Goal: Task Accomplishment & Management: Manage account settings

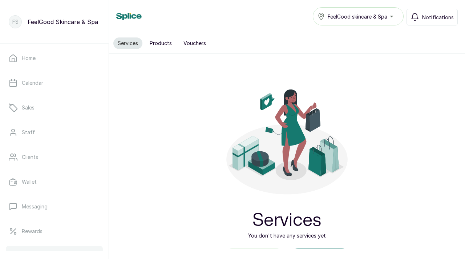
scroll to position [81, 0]
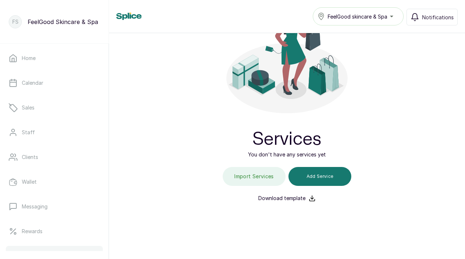
click at [311, 195] on icon at bounding box center [311, 197] width 7 height 7
click at [432, 129] on div "Services You don't have any services yet Import Services Add Service Download t…" at bounding box center [287, 96] width 356 height 246
click at [418, 90] on div "Services You don't have any services yet Import Services Add Service Download t…" at bounding box center [287, 96] width 356 height 246
click at [416, 101] on div "Services You don't have any services yet Import Services Add Service Download t…" at bounding box center [287, 96] width 356 height 246
click at [279, 182] on button "Import Services" at bounding box center [254, 176] width 63 height 19
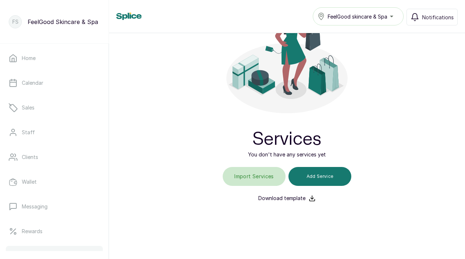
click at [269, 176] on input "file" at bounding box center [254, 176] width 46 height 19
type input "C:\fakepath\service_import_template (2).csv"
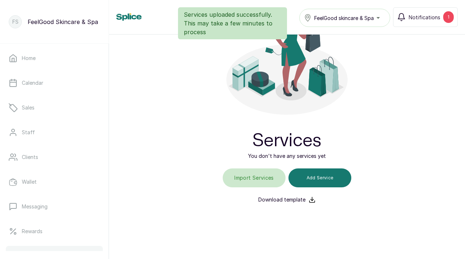
click at [428, 17] on div "Services uploaded successfully. This may take a few minutes to process" at bounding box center [232, 23] width 465 height 32
click at [448, 16] on div "Services uploaded successfully. This may take a few minutes to process" at bounding box center [232, 23] width 465 height 32
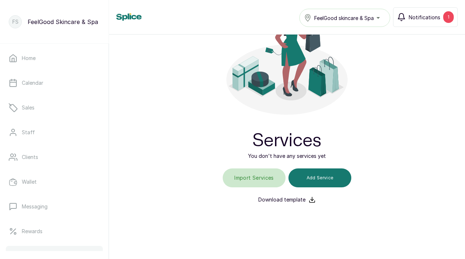
click at [440, 19] on span "Notifications" at bounding box center [425, 17] width 32 height 8
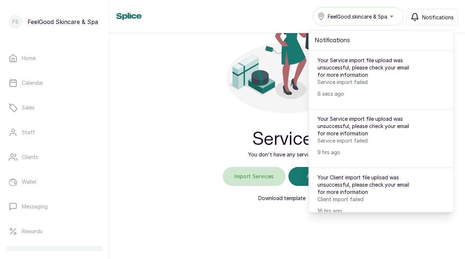
click at [238, 83] on icon at bounding box center [248, 73] width 20 height 31
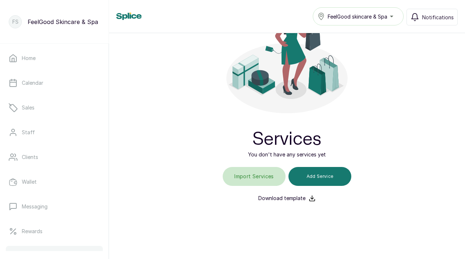
click at [270, 173] on input "file" at bounding box center [254, 176] width 46 height 19
type input "C:\fakepath\service pricing - Sheet1.csv"
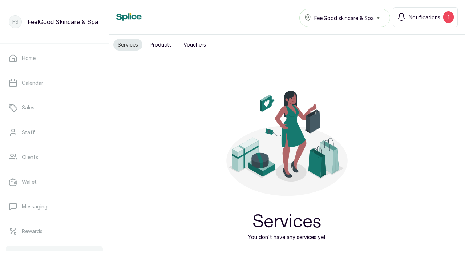
click at [450, 13] on div "1" at bounding box center [448, 17] width 11 height 12
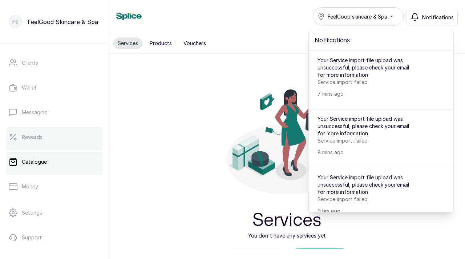
scroll to position [120, 0]
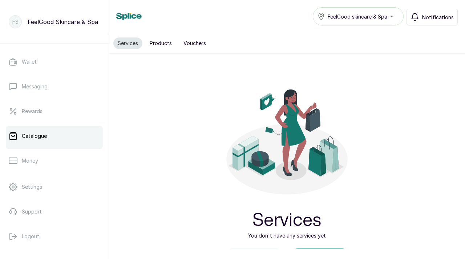
click at [37, 141] on link "Catalogue" at bounding box center [54, 136] width 97 height 20
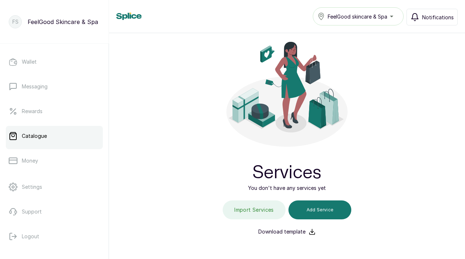
scroll to position [81, 0]
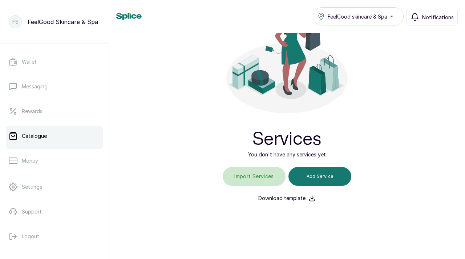
click at [263, 180] on input "file" at bounding box center [254, 176] width 46 height 19
type input "C:\fakepath\service pricing - Sheet1.csv"
click at [419, 20] on icon "button" at bounding box center [414, 17] width 9 height 9
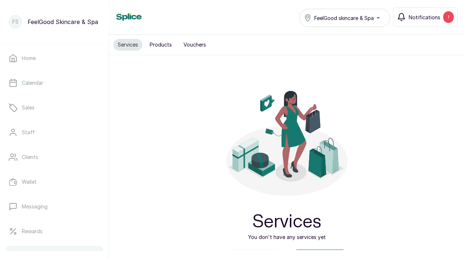
click at [427, 12] on button "Notifications 1" at bounding box center [425, 17] width 65 height 20
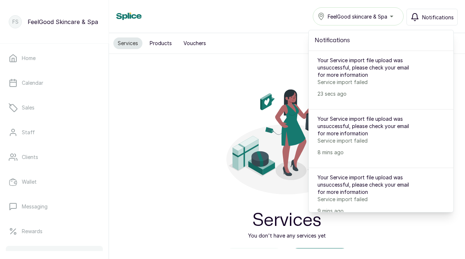
click at [184, 83] on div "Services You don't have any services yet Import Services Add Service Download t…" at bounding box center [287, 177] width 356 height 246
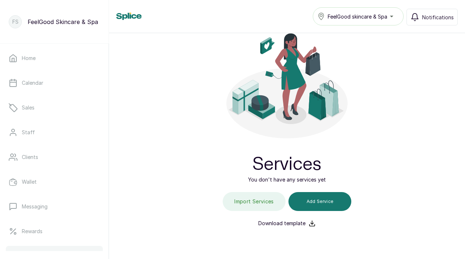
scroll to position [81, 0]
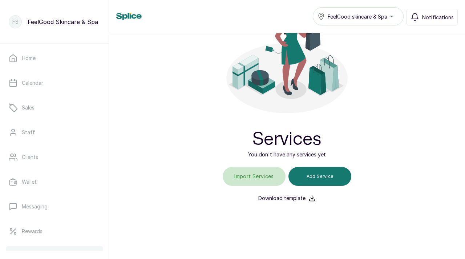
click at [255, 176] on input "file" at bounding box center [254, 176] width 46 height 19
type input "C:\fakepath\service pricing - Sheet1 (1).csv"
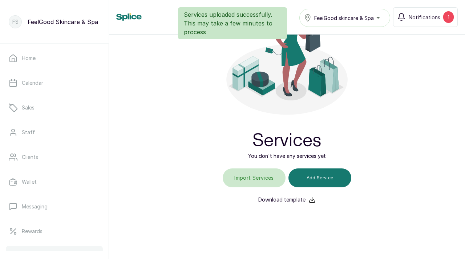
click at [419, 20] on div "Services uploaded successfully. This may take a few minutes to process" at bounding box center [232, 23] width 465 height 32
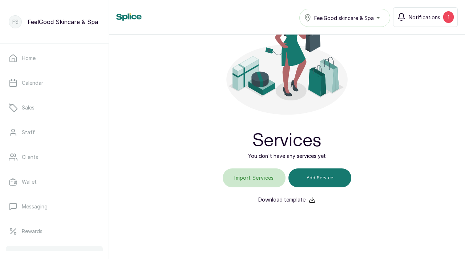
click at [415, 18] on span "Notifications" at bounding box center [425, 17] width 32 height 8
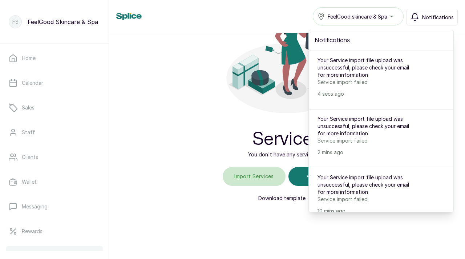
click at [297, 91] on icon at bounding box center [310, 88] width 68 height 21
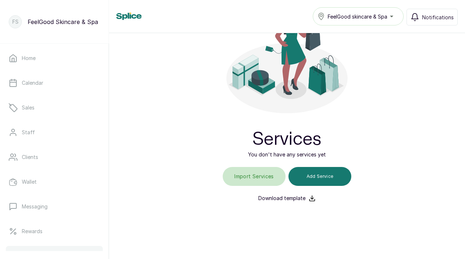
click at [265, 176] on input "file" at bounding box center [254, 176] width 46 height 19
type input "C:\fakepath\service pricing - Sheet1.csv"
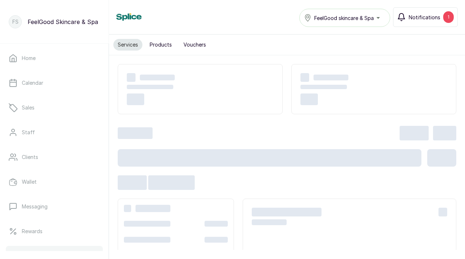
click at [425, 15] on span "Notifications" at bounding box center [425, 17] width 32 height 8
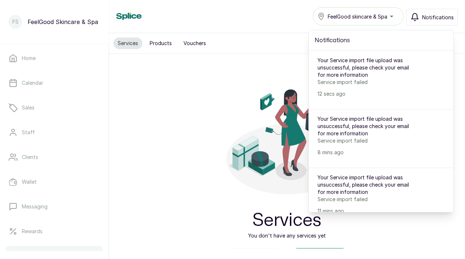
click at [244, 185] on icon at bounding box center [287, 135] width 129 height 129
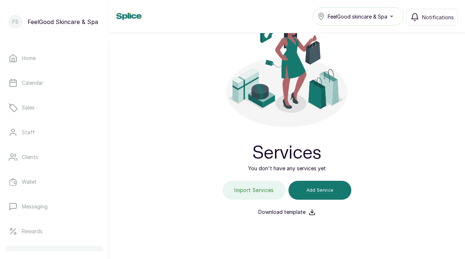
scroll to position [69, 0]
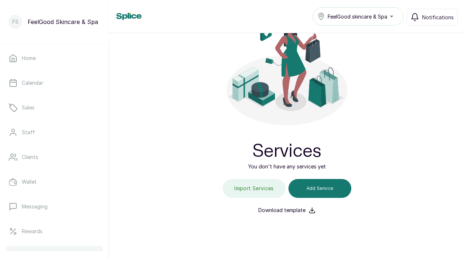
click at [308, 211] on icon at bounding box center [311, 209] width 7 height 7
click at [262, 186] on input "file" at bounding box center [254, 188] width 46 height 19
type input "C:\fakepath\FeelGood service import - service_import_template.csv"
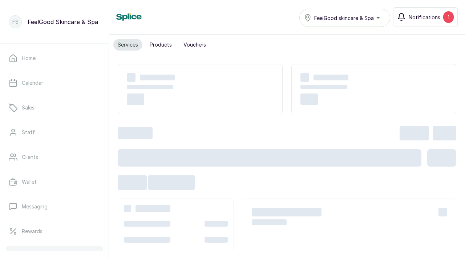
click at [429, 15] on span "Notifications" at bounding box center [425, 17] width 32 height 8
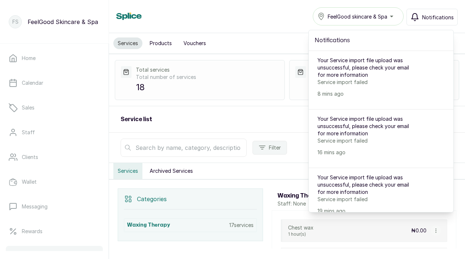
click at [284, 115] on div "Service list Settings Add" at bounding box center [287, 119] width 356 height 27
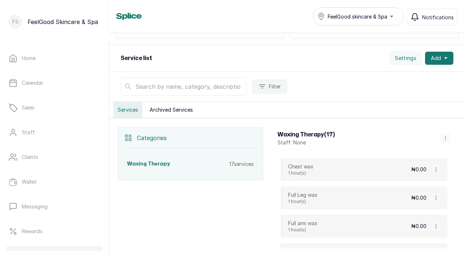
scroll to position [60, 0]
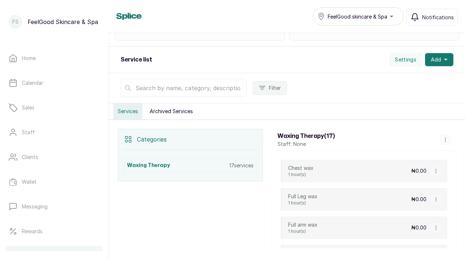
click at [176, 109] on button "Archived Services" at bounding box center [171, 111] width 52 height 16
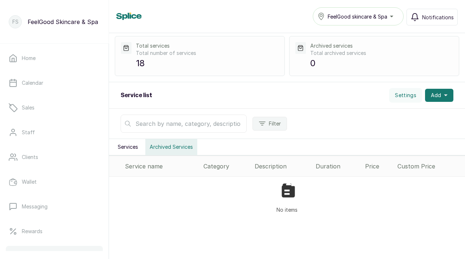
scroll to position [24, 0]
click at [125, 144] on button "Services" at bounding box center [127, 147] width 29 height 16
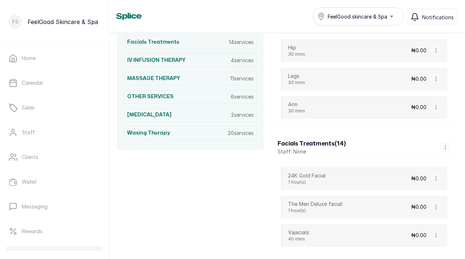
scroll to position [128, 0]
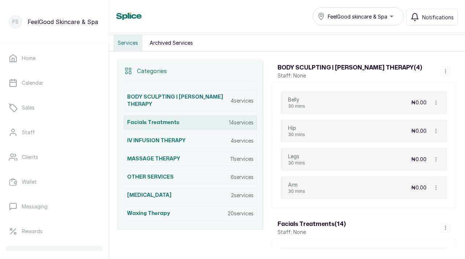
click at [218, 121] on div "Facials Treatments 14 services" at bounding box center [190, 122] width 133 height 14
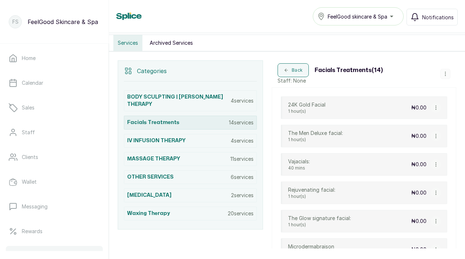
scroll to position [155, 0]
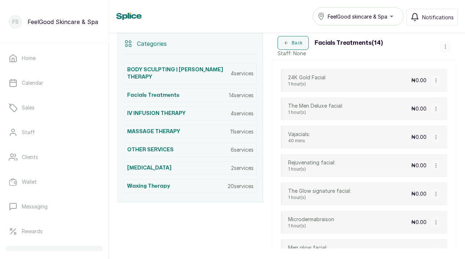
click at [217, 123] on div "BODY SCULPTING | WOODING THERAPY 4 services Facials Treatments 14 services IV I…" at bounding box center [190, 127] width 133 height 147
click at [216, 131] on div "MASSAGE THERAPY 11 services" at bounding box center [190, 132] width 133 height 14
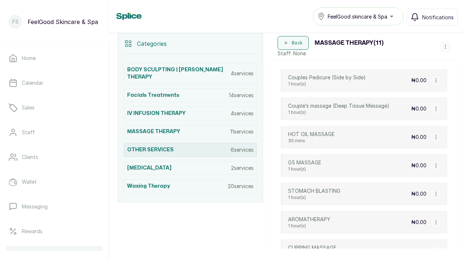
click at [216, 144] on div "OTHER SERVICES 6 services" at bounding box center [190, 150] width 133 height 14
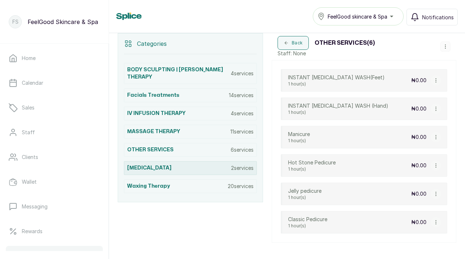
click at [216, 164] on div "TEETH WHITENING 2 services" at bounding box center [190, 168] width 133 height 14
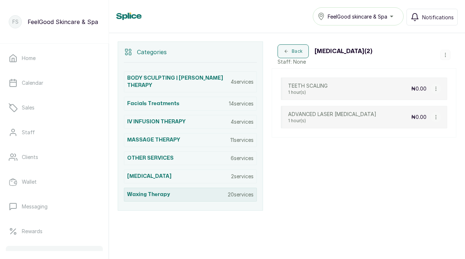
click at [215, 193] on div "Waxing Therapy 20 services" at bounding box center [190, 194] width 133 height 14
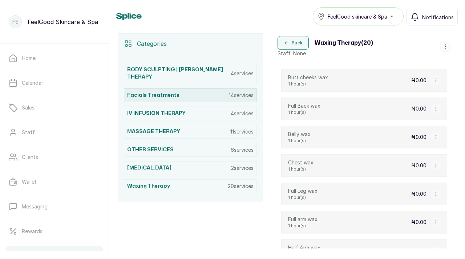
click at [232, 96] on p "14 services" at bounding box center [241, 95] width 25 height 7
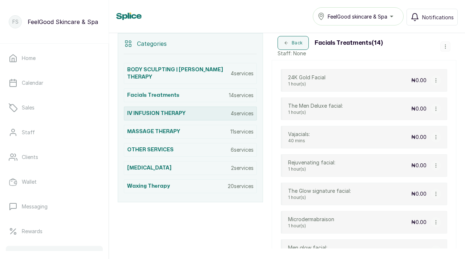
click at [231, 112] on p "4 services" at bounding box center [242, 113] width 23 height 7
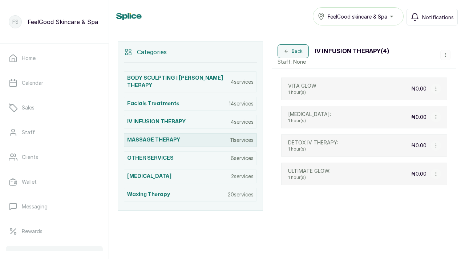
click at [226, 143] on div "MASSAGE THERAPY 11 services" at bounding box center [190, 140] width 133 height 14
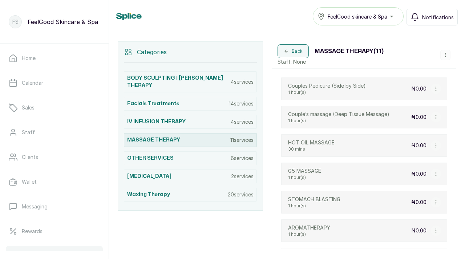
scroll to position [155, 0]
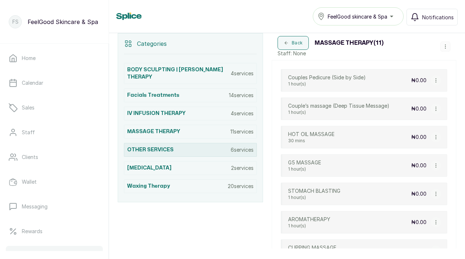
click at [226, 152] on div "OTHER SERVICES 6 services" at bounding box center [190, 150] width 133 height 14
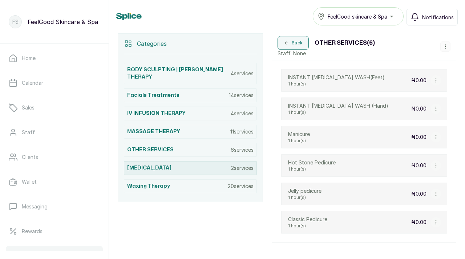
click at [226, 161] on div "TEETH WHITENING 2 services" at bounding box center [190, 168] width 133 height 14
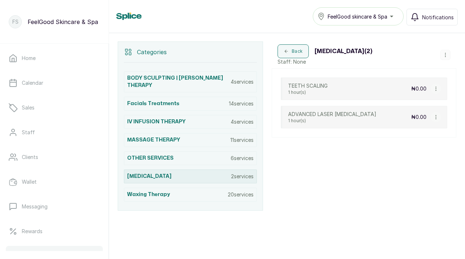
scroll to position [147, 0]
click at [226, 182] on div "TEETH WHITENING 2 services" at bounding box center [190, 176] width 133 height 14
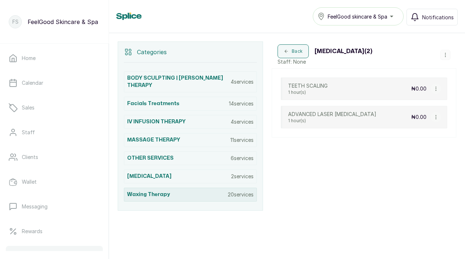
click at [226, 187] on div "Waxing Therapy 20 services" at bounding box center [190, 194] width 133 height 14
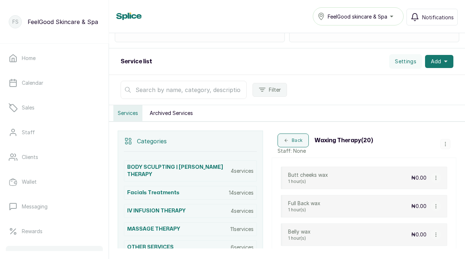
scroll to position [0, 0]
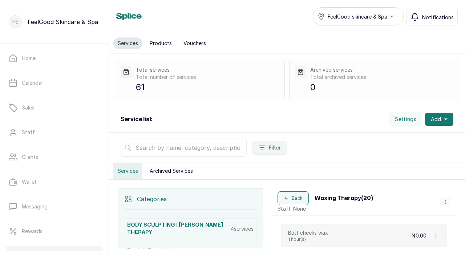
click at [426, 15] on span "Notifications" at bounding box center [438, 17] width 32 height 8
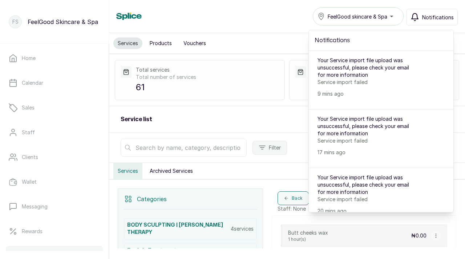
click at [233, 122] on div "Service list Settings Add" at bounding box center [287, 119] width 356 height 27
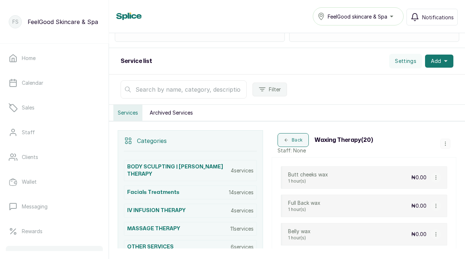
scroll to position [62, 0]
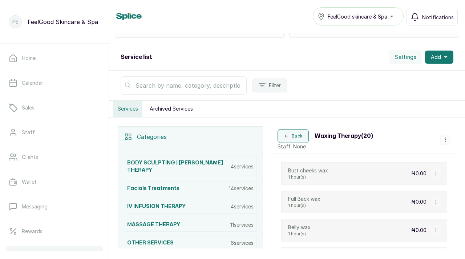
click at [448, 142] on button "button" at bounding box center [445, 139] width 10 height 10
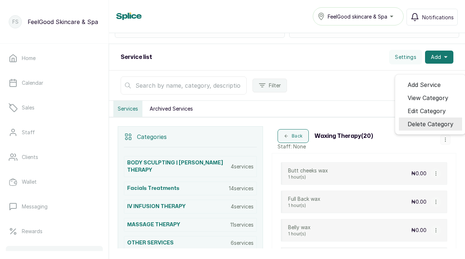
click at [434, 120] on span "Delete Category" at bounding box center [430, 123] width 46 height 9
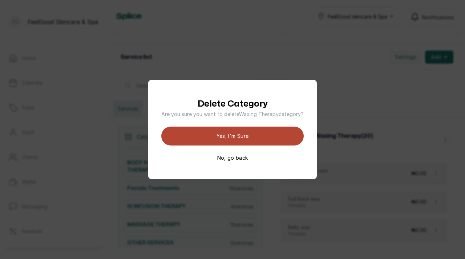
click at [272, 138] on button "Yes, I'm sure" at bounding box center [232, 135] width 142 height 19
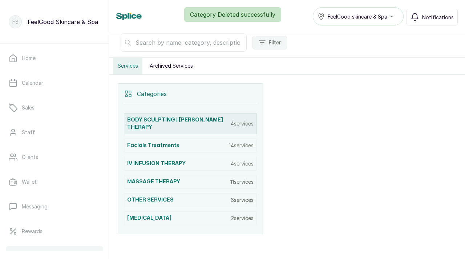
click at [231, 122] on p "4 services" at bounding box center [242, 123] width 23 height 7
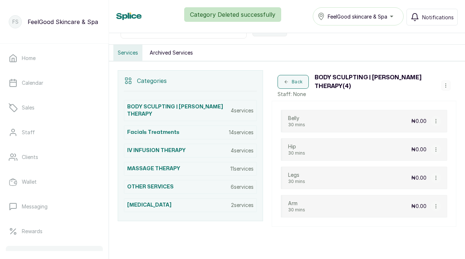
scroll to position [129, 0]
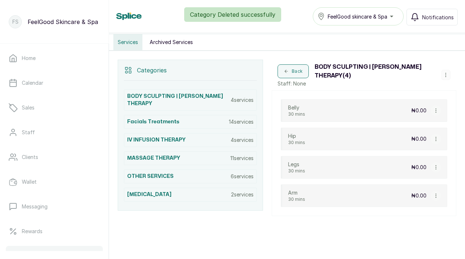
click at [446, 76] on icon "button" at bounding box center [445, 74] width 5 height 5
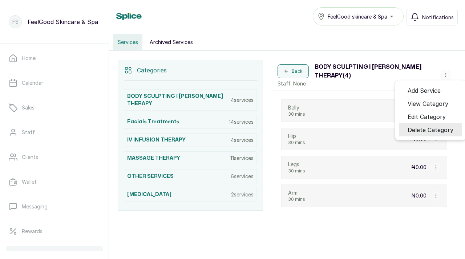
click at [428, 129] on span "Delete Category" at bounding box center [430, 129] width 46 height 9
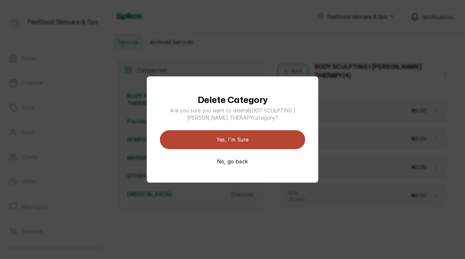
click at [271, 138] on button "Yes, I'm sure" at bounding box center [232, 139] width 145 height 19
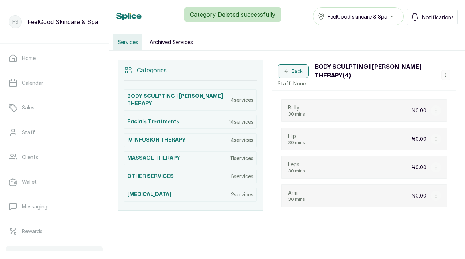
scroll to position [103, 0]
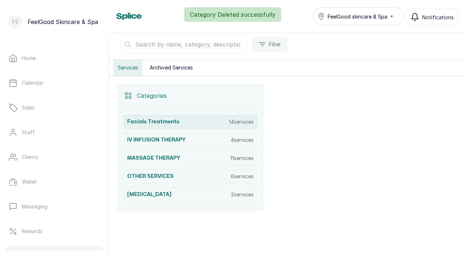
click at [242, 121] on p "14 services" at bounding box center [241, 121] width 25 height 7
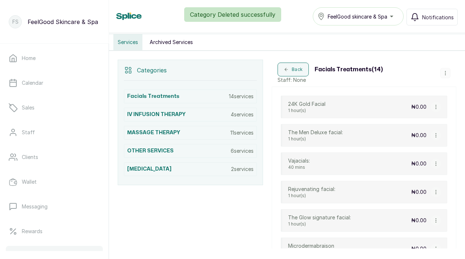
click at [443, 74] on icon "button" at bounding box center [445, 72] width 5 height 5
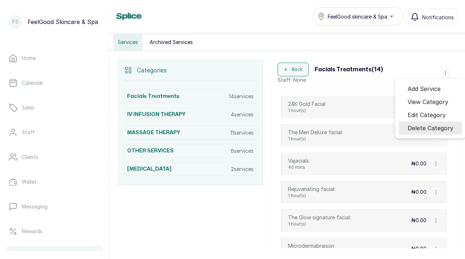
click at [435, 124] on span "Delete Category" at bounding box center [430, 127] width 46 height 9
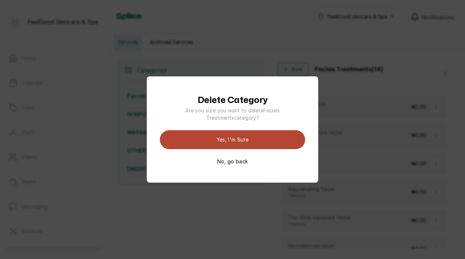
click at [269, 145] on button "Yes, I'm sure" at bounding box center [232, 139] width 145 height 19
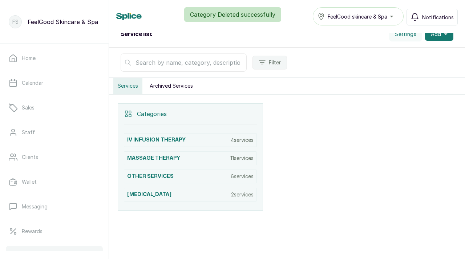
scroll to position [85, 0]
click at [234, 141] on p "4 services" at bounding box center [242, 139] width 23 height 7
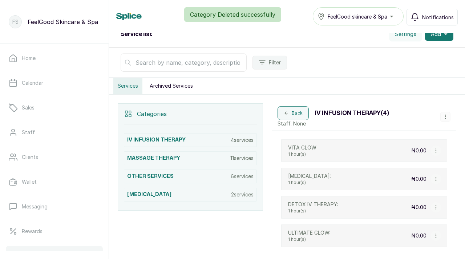
scroll to position [129, 0]
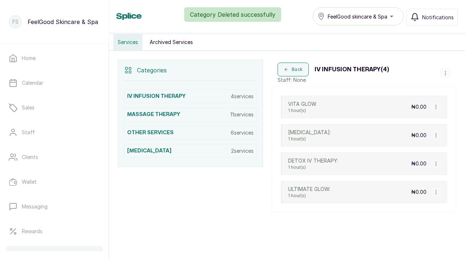
click at [444, 73] on icon "button" at bounding box center [445, 72] width 5 height 5
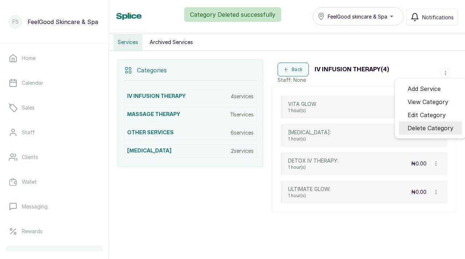
click at [429, 125] on span "Delete Category" at bounding box center [430, 127] width 46 height 9
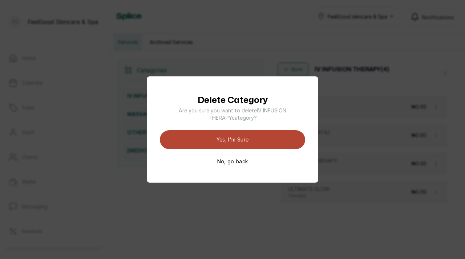
click at [256, 139] on button "Yes, I'm sure" at bounding box center [232, 139] width 145 height 19
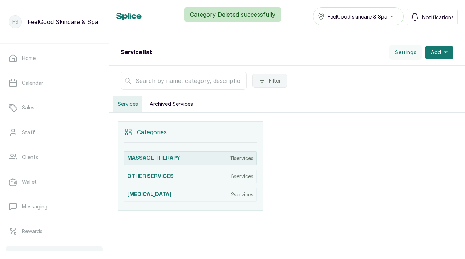
click at [242, 158] on p "11 services" at bounding box center [241, 157] width 23 height 7
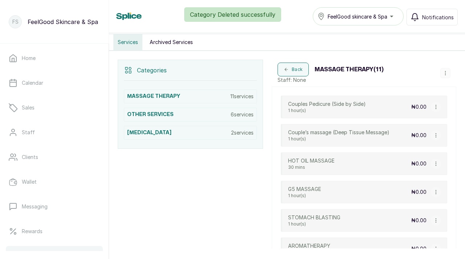
click at [444, 70] on icon "button" at bounding box center [445, 72] width 5 height 5
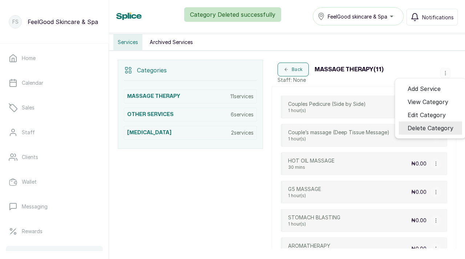
click at [430, 126] on span "Delete Category" at bounding box center [430, 127] width 46 height 9
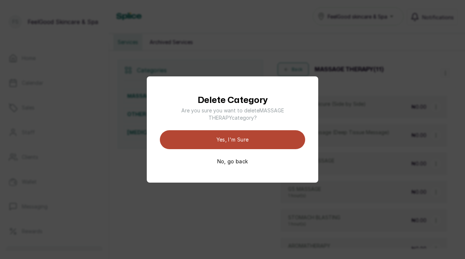
click at [260, 140] on button "Yes, I'm sure" at bounding box center [232, 139] width 145 height 19
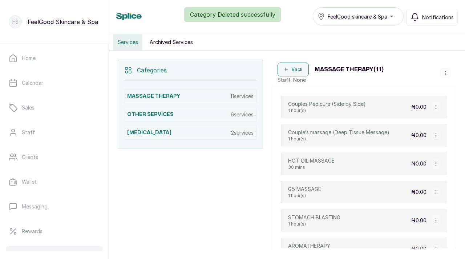
scroll to position [49, 0]
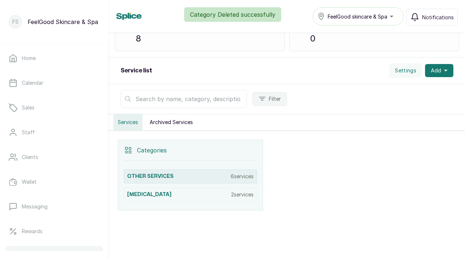
click at [232, 175] on p "6 services" at bounding box center [242, 175] width 23 height 7
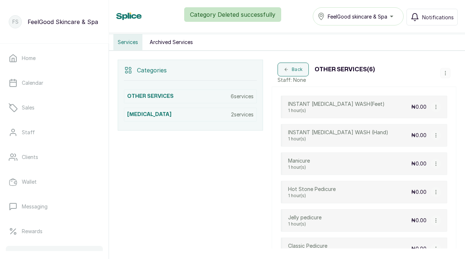
click at [443, 74] on icon "button" at bounding box center [445, 72] width 5 height 5
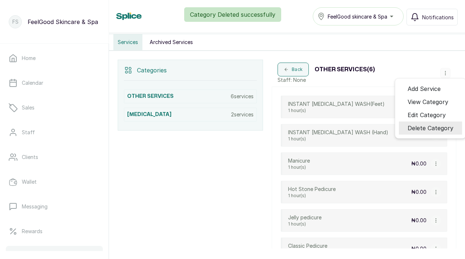
click at [430, 133] on li "Delete Category" at bounding box center [430, 127] width 63 height 13
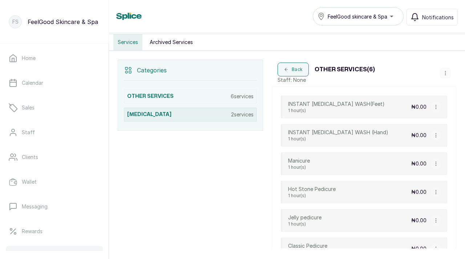
click at [214, 113] on div "TEETH WHITENING 2 services" at bounding box center [190, 114] width 133 height 14
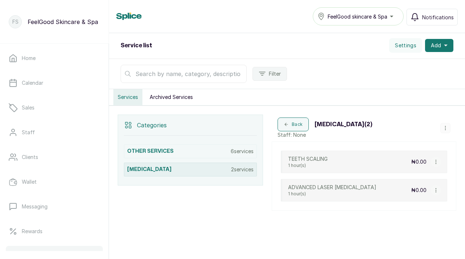
scroll to position [74, 0]
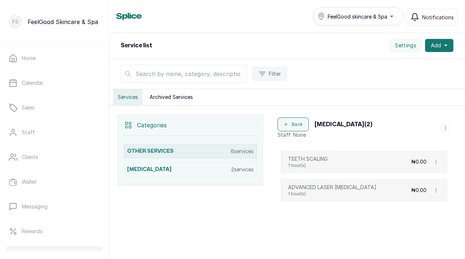
click at [228, 150] on div "OTHER SERVICES 6 services" at bounding box center [190, 151] width 133 height 14
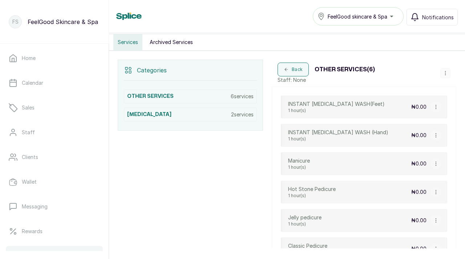
click at [444, 76] on button "button" at bounding box center [445, 73] width 10 height 10
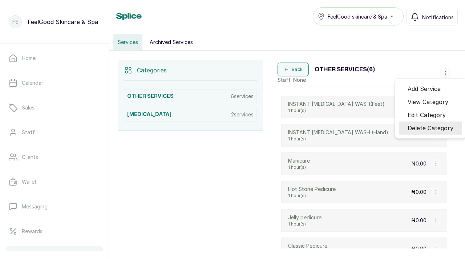
click at [423, 123] on span "Delete Category" at bounding box center [430, 127] width 46 height 9
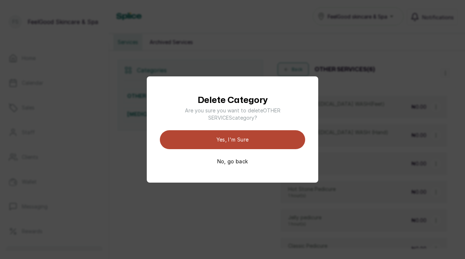
click at [265, 139] on button "Yes, I'm sure" at bounding box center [232, 139] width 145 height 19
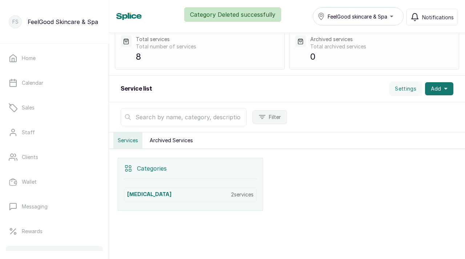
scroll to position [31, 0]
click at [240, 193] on p "2 services" at bounding box center [242, 194] width 23 height 7
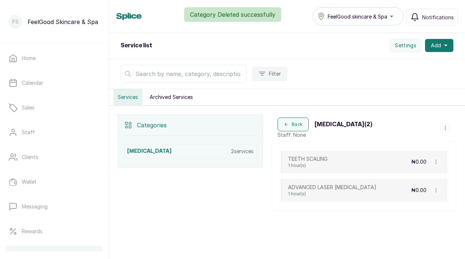
click at [443, 126] on icon "button" at bounding box center [445, 127] width 5 height 5
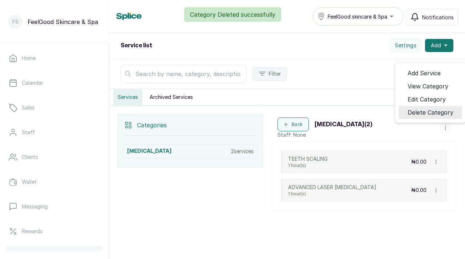
click at [422, 113] on span "Delete Category" at bounding box center [430, 112] width 46 height 9
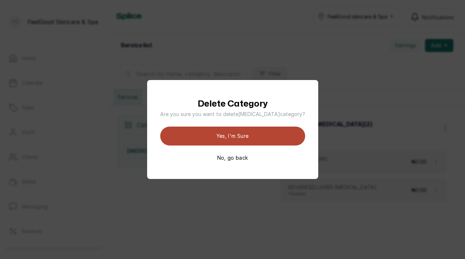
click at [238, 145] on button "Yes, I'm sure" at bounding box center [232, 135] width 145 height 19
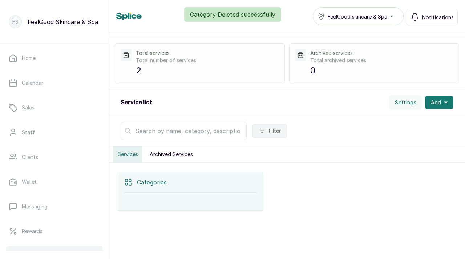
scroll to position [17, 0]
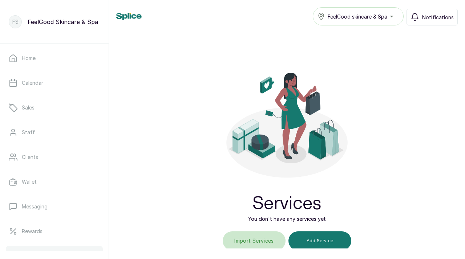
click at [249, 240] on input "file" at bounding box center [254, 240] width 46 height 19
click at [245, 237] on input "file" at bounding box center [254, 240] width 46 height 19
type input "C:\fakepath\FeelGood service import 2 -.csv"
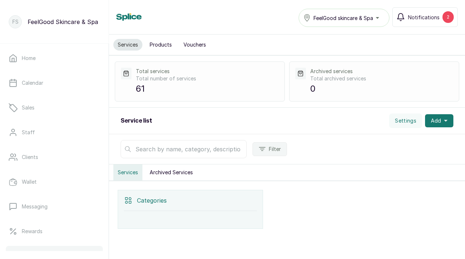
scroll to position [17, 0]
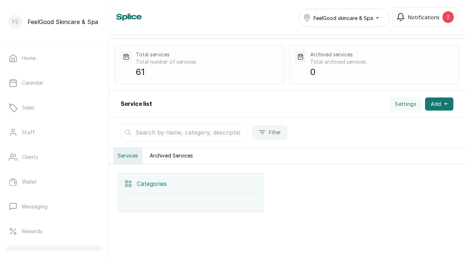
click at [324, 70] on p "0" at bounding box center [381, 71] width 143 height 13
click at [258, 72] on p "61" at bounding box center [207, 71] width 143 height 13
click at [438, 15] on span "Notifications" at bounding box center [424, 17] width 32 height 8
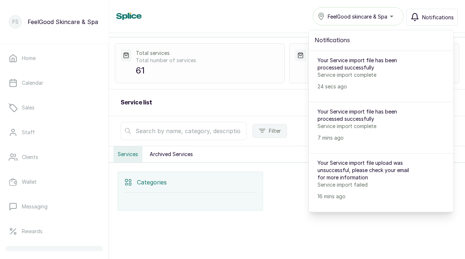
click at [300, 197] on div at bounding box center [364, 190] width 184 height 39
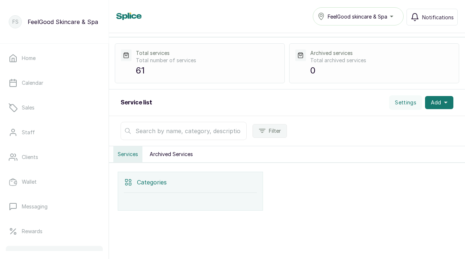
click at [159, 181] on p "Categories" at bounding box center [152, 182] width 30 height 9
click at [162, 153] on button "Archived Services" at bounding box center [171, 154] width 52 height 16
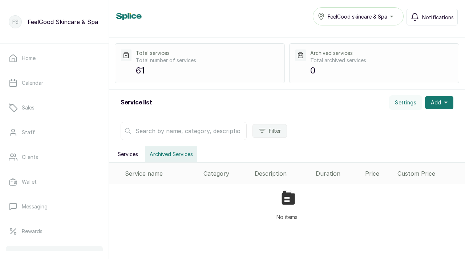
click at [131, 152] on button "Services" at bounding box center [127, 154] width 29 height 16
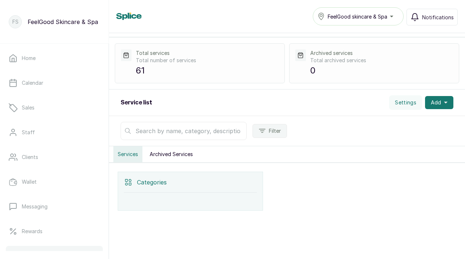
click at [153, 201] on div at bounding box center [190, 200] width 133 height 17
click at [147, 51] on p "Total services" at bounding box center [207, 52] width 143 height 7
click at [145, 54] on p "Total services" at bounding box center [207, 52] width 143 height 7
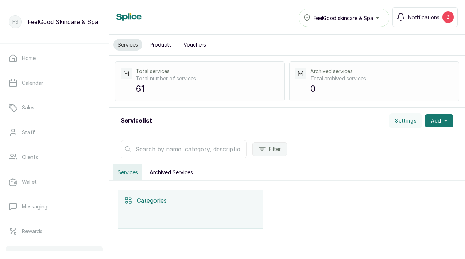
scroll to position [17, 0]
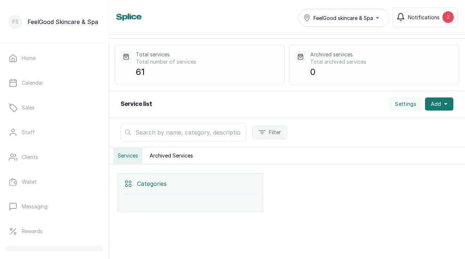
click at [168, 181] on div "Categories" at bounding box center [190, 183] width 133 height 21
click at [167, 181] on div "Categories" at bounding box center [190, 183] width 133 height 21
click at [166, 182] on p "Categories" at bounding box center [152, 183] width 30 height 9
click at [148, 70] on p "61" at bounding box center [207, 71] width 143 height 13
click at [144, 82] on div "Total services Total number of services 61" at bounding box center [200, 65] width 170 height 40
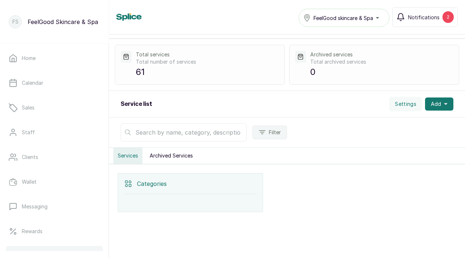
click at [144, 82] on div "Total services Total number of services 61" at bounding box center [200, 65] width 170 height 40
click at [173, 156] on button "Archived Services" at bounding box center [171, 155] width 52 height 16
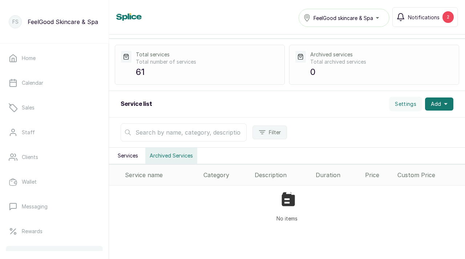
click at [230, 176] on div "Category" at bounding box center [225, 174] width 45 height 9
click at [267, 174] on div "Description" at bounding box center [282, 174] width 55 height 9
click at [315, 172] on th "Duration" at bounding box center [337, 174] width 49 height 21
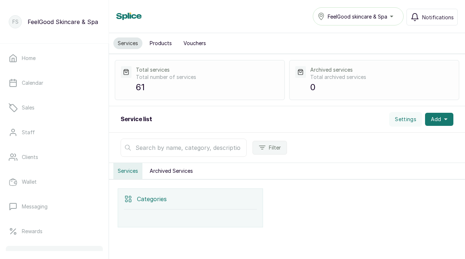
scroll to position [17, 0]
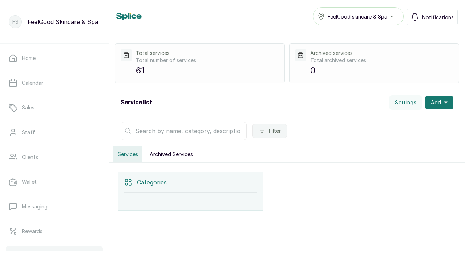
click at [147, 185] on p "Categories" at bounding box center [152, 182] width 30 height 9
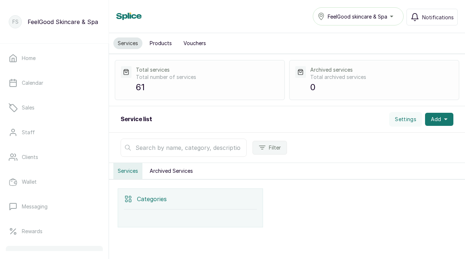
click at [178, 201] on div "Categories" at bounding box center [190, 198] width 133 height 21
click at [433, 120] on span "Add" at bounding box center [436, 118] width 10 height 7
click at [344, 146] on div "Filter" at bounding box center [287, 148] width 356 height 30
click at [172, 191] on div "Categories" at bounding box center [190, 198] width 133 height 21
click at [168, 199] on div "Categories" at bounding box center [190, 198] width 133 height 21
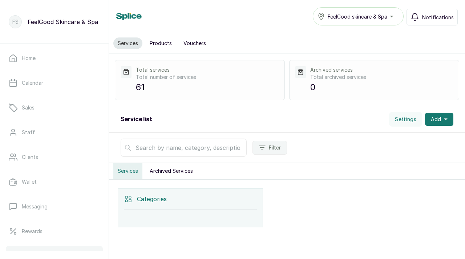
click at [168, 169] on button "Archived Services" at bounding box center [171, 171] width 52 height 16
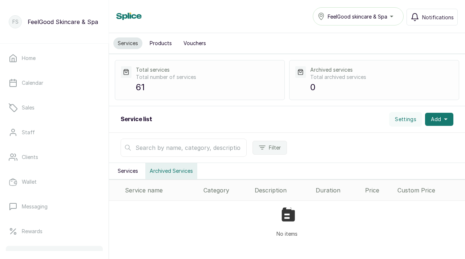
scroll to position [24, 0]
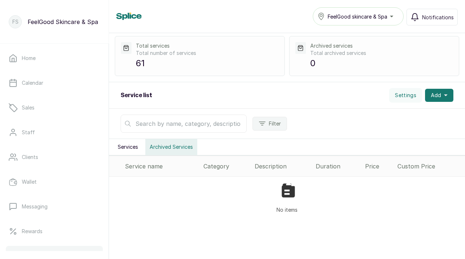
click at [140, 65] on p "61" at bounding box center [207, 63] width 143 height 13
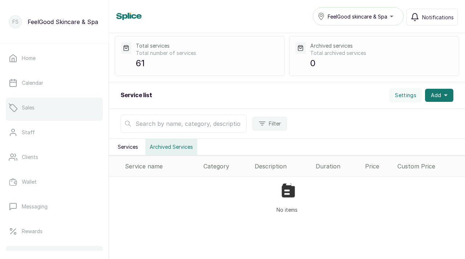
click at [51, 115] on link "Sales" at bounding box center [54, 107] width 97 height 20
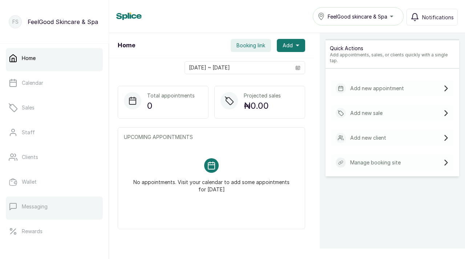
scroll to position [120, 0]
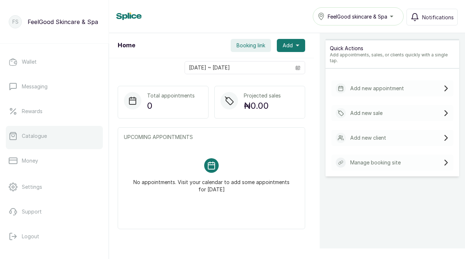
click at [46, 146] on div at bounding box center [54, 147] width 97 height 3
click at [46, 139] on link "Catalogue" at bounding box center [54, 136] width 97 height 20
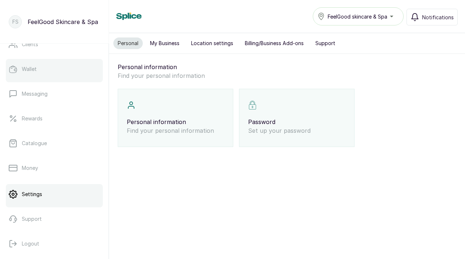
scroll to position [120, 0]
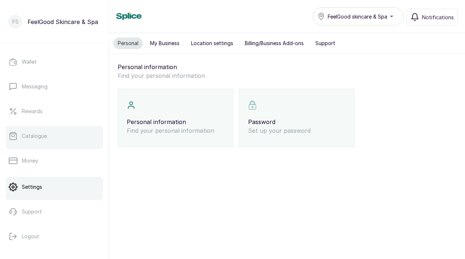
click at [46, 137] on link "Catalogue" at bounding box center [54, 136] width 97 height 20
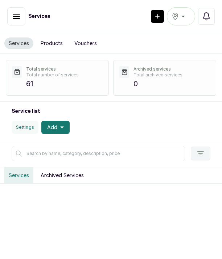
click at [18, 15] on icon "button" at bounding box center [16, 16] width 9 height 9
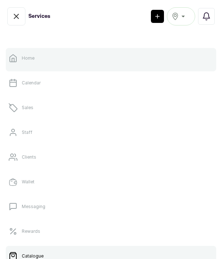
click at [28, 58] on p "Home" at bounding box center [28, 58] width 13 height 6
